Goal: Navigation & Orientation: Find specific page/section

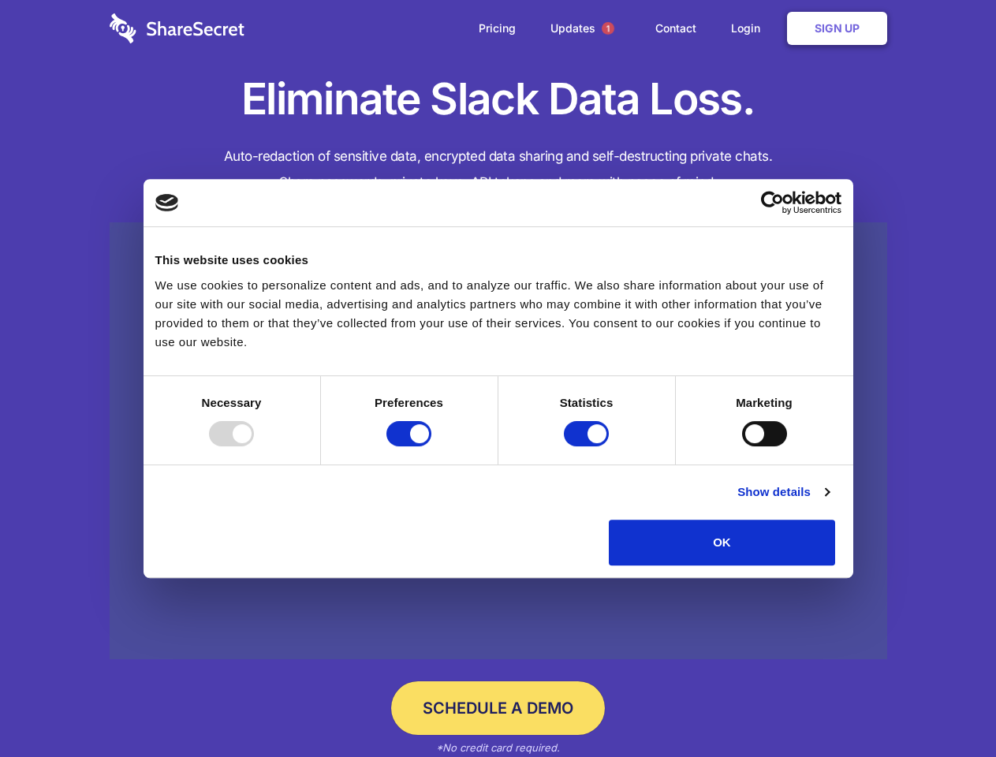
click at [254, 446] on div at bounding box center [231, 433] width 45 height 25
click at [431, 446] on input "Preferences" at bounding box center [409, 433] width 45 height 25
checkbox input "false"
click at [588, 446] on input "Statistics" at bounding box center [586, 433] width 45 height 25
checkbox input "false"
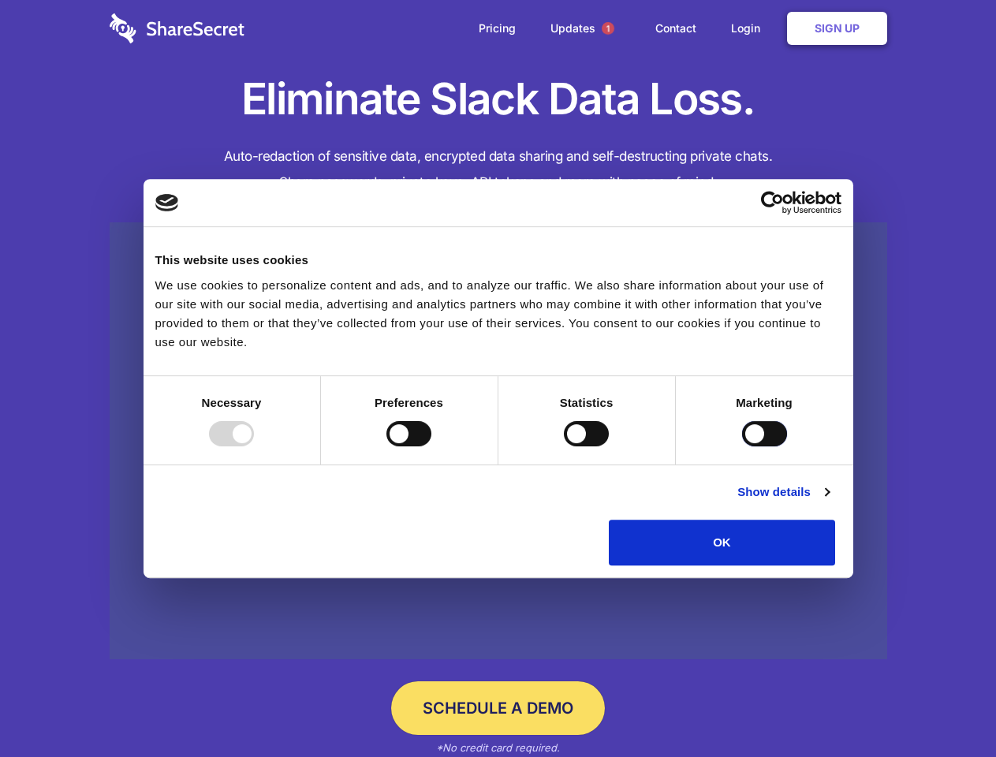
click at [742, 446] on input "Marketing" at bounding box center [764, 433] width 45 height 25
checkbox input "true"
click at [829, 502] on link "Show details" at bounding box center [784, 492] width 92 height 19
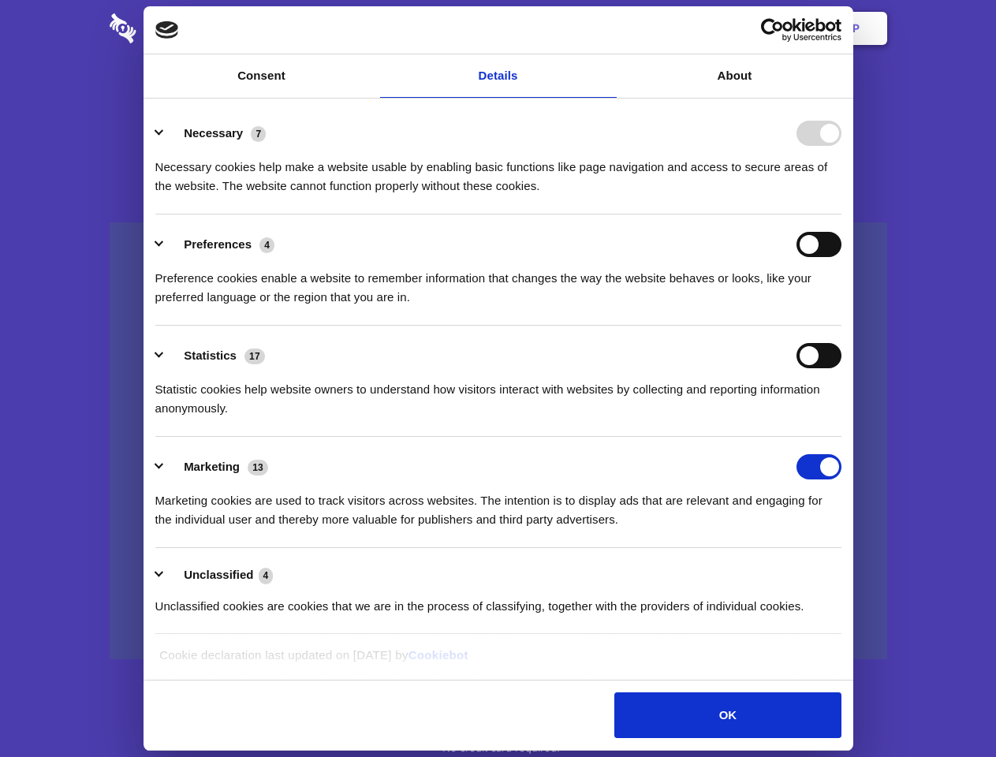
click at [842, 215] on li "Necessary 7 Necessary cookies help make a website usable by enabling basic func…" at bounding box center [498, 158] width 686 height 111
click at [607, 28] on span "1" at bounding box center [608, 28] width 13 height 13
